Goal: Task Accomplishment & Management: Manage account settings

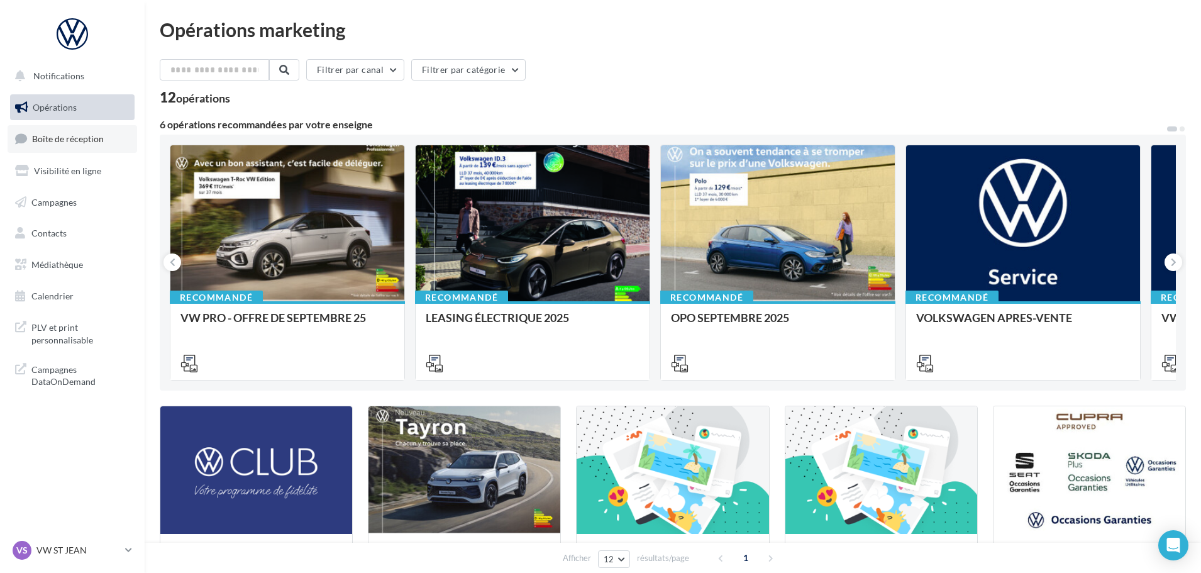
click at [36, 141] on span "Boîte de réception" at bounding box center [68, 138] width 72 height 11
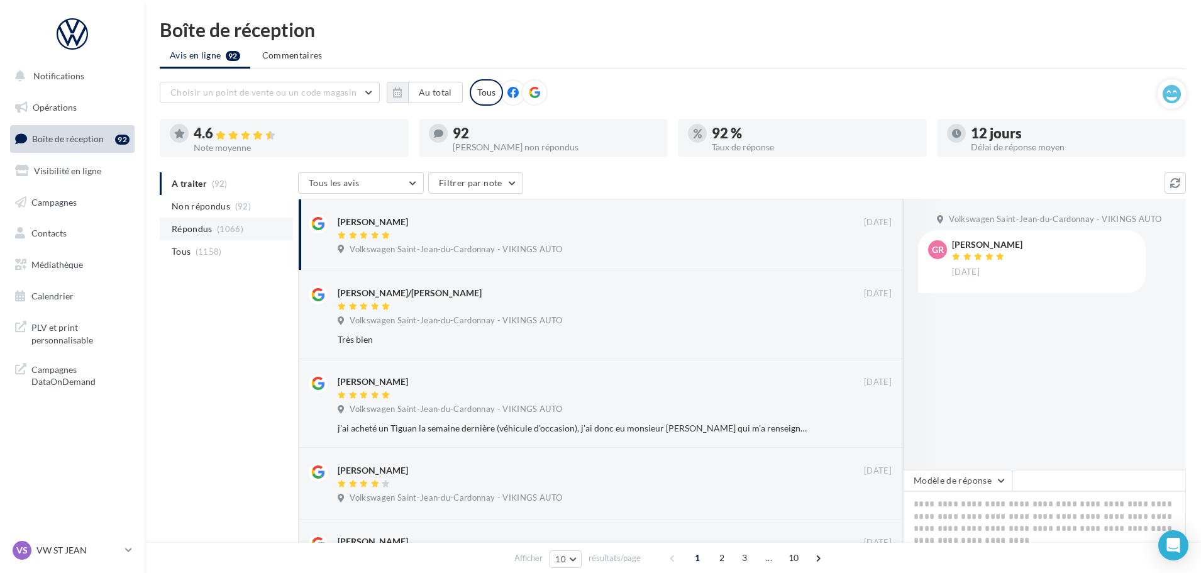
click at [194, 228] on span "Répondus" at bounding box center [192, 229] width 41 height 13
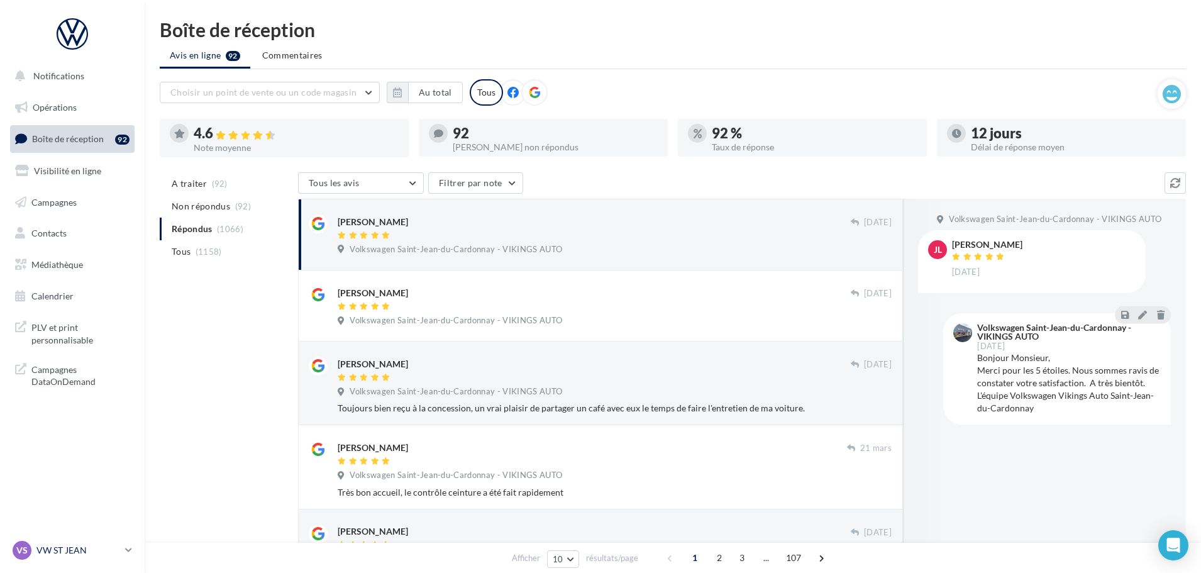
click at [65, 555] on p "VW ST JEAN" at bounding box center [78, 550] width 84 height 13
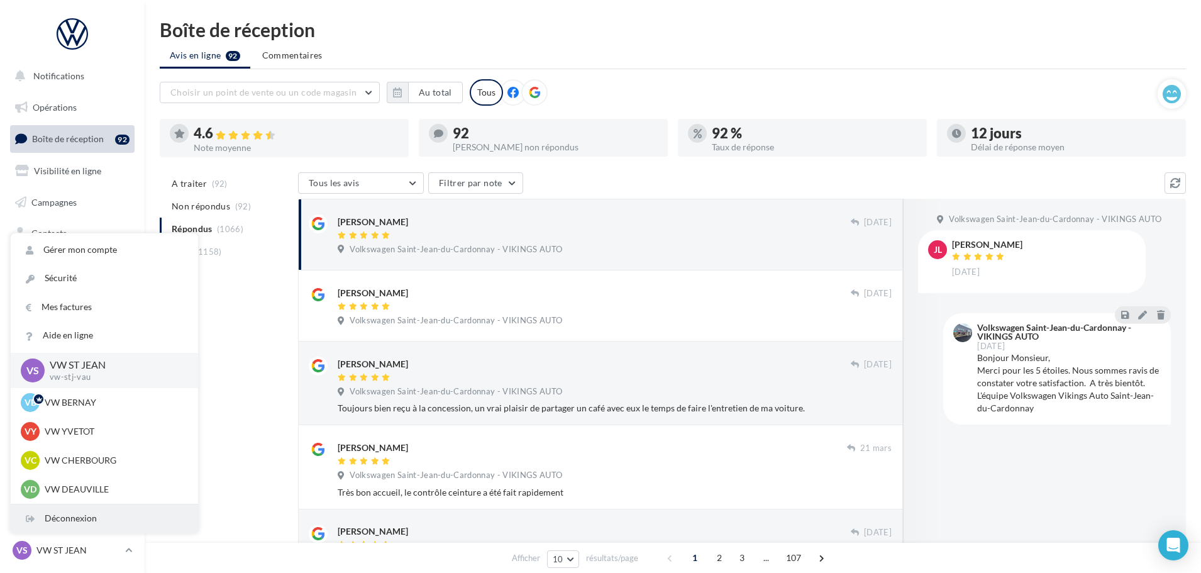
click at [75, 519] on div "Déconnexion" at bounding box center [104, 518] width 187 height 28
